Goal: Task Accomplishment & Management: Use online tool/utility

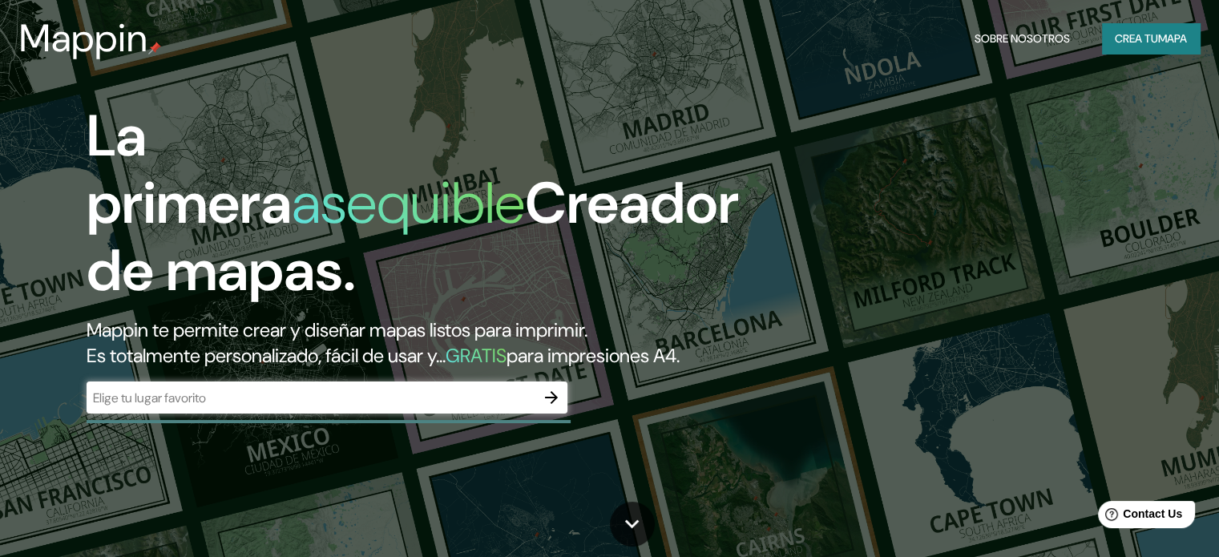
click at [457, 414] on div "​" at bounding box center [327, 397] width 481 height 32
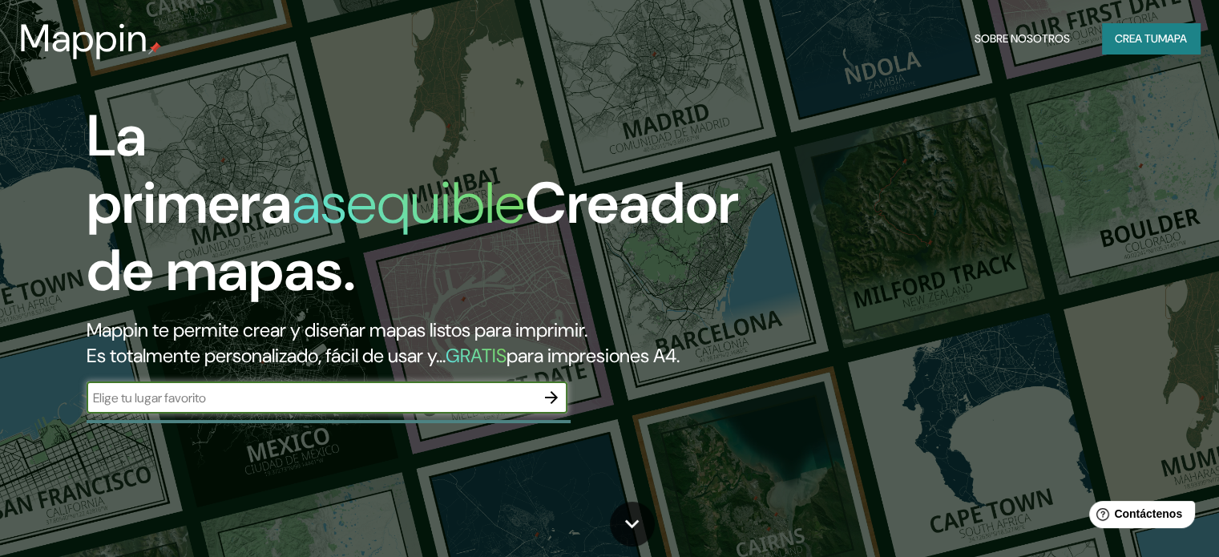
click at [433, 407] on input "text" at bounding box center [311, 398] width 449 height 18
paste input "[PERSON_NAME] #7 Col. [PERSON_NAME][GEOGRAPHIC_DATA]. [PERSON_NAME] C.P 03100 C…"
type input "[PERSON_NAME] #7 Col. [PERSON_NAME][GEOGRAPHIC_DATA]. [PERSON_NAME] C.P 03100 C…"
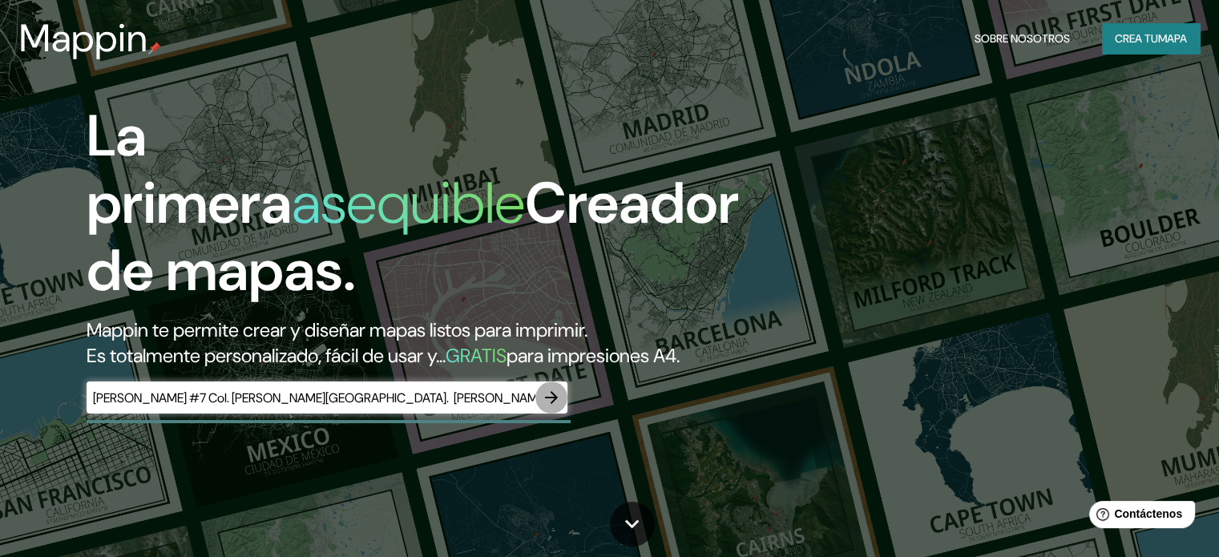
click at [545, 407] on icon "button" at bounding box center [551, 397] width 19 height 19
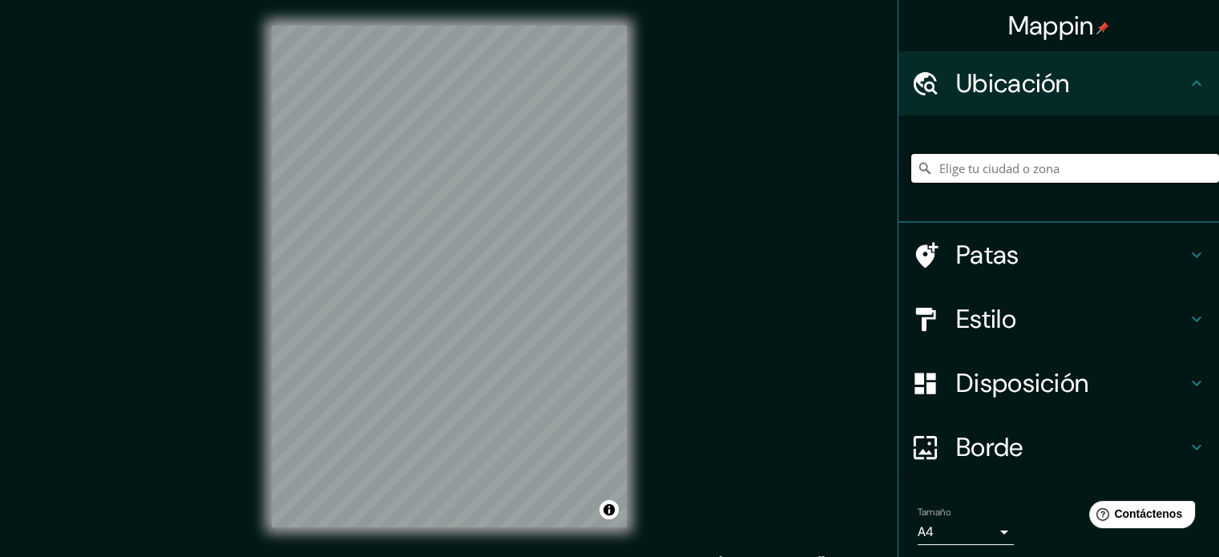
click at [1001, 169] on input "Elige tu ciudad o zona" at bounding box center [1065, 168] width 308 height 29
paste input "[PERSON_NAME] #7 Col. [PERSON_NAME][GEOGRAPHIC_DATA]. [PERSON_NAME] C.P 03100 C…"
type input "[GEOGRAPHIC_DATA][PERSON_NAME], [GEOGRAPHIC_DATA], [GEOGRAPHIC_DATA]"
